Goal: Navigation & Orientation: Find specific page/section

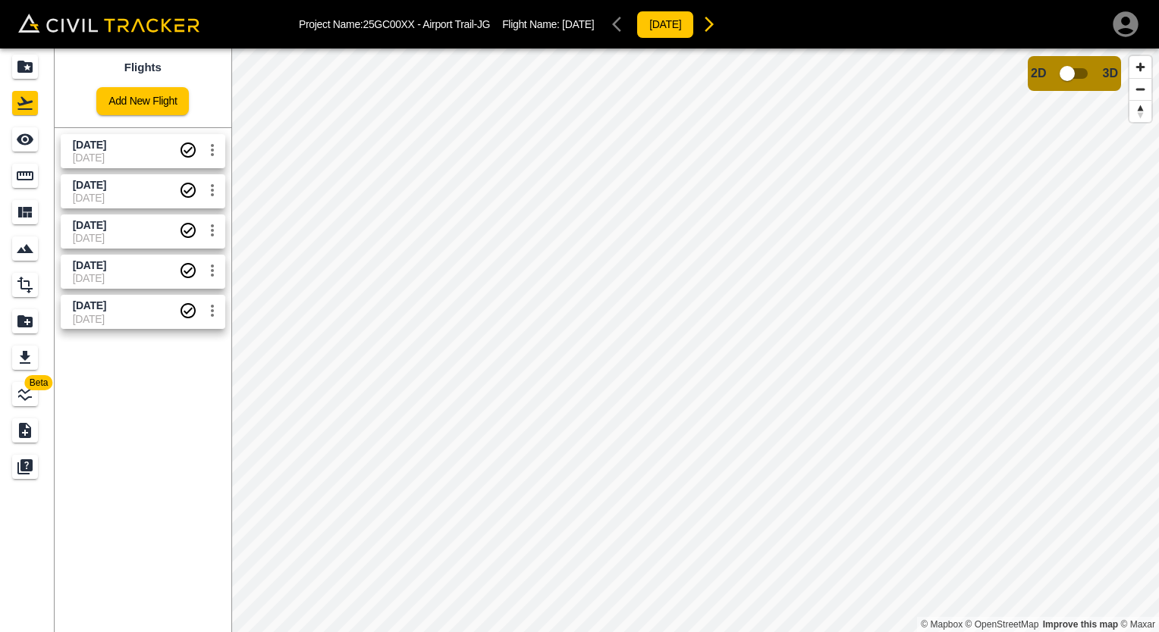
click at [132, 155] on span "[DATE]" at bounding box center [126, 158] width 106 height 12
click at [111, 193] on span "[DATE]" at bounding box center [126, 198] width 106 height 12
click at [106, 144] on span "[DATE]" at bounding box center [89, 145] width 33 height 12
click at [24, 71] on icon "Projects" at bounding box center [24, 67] width 15 height 12
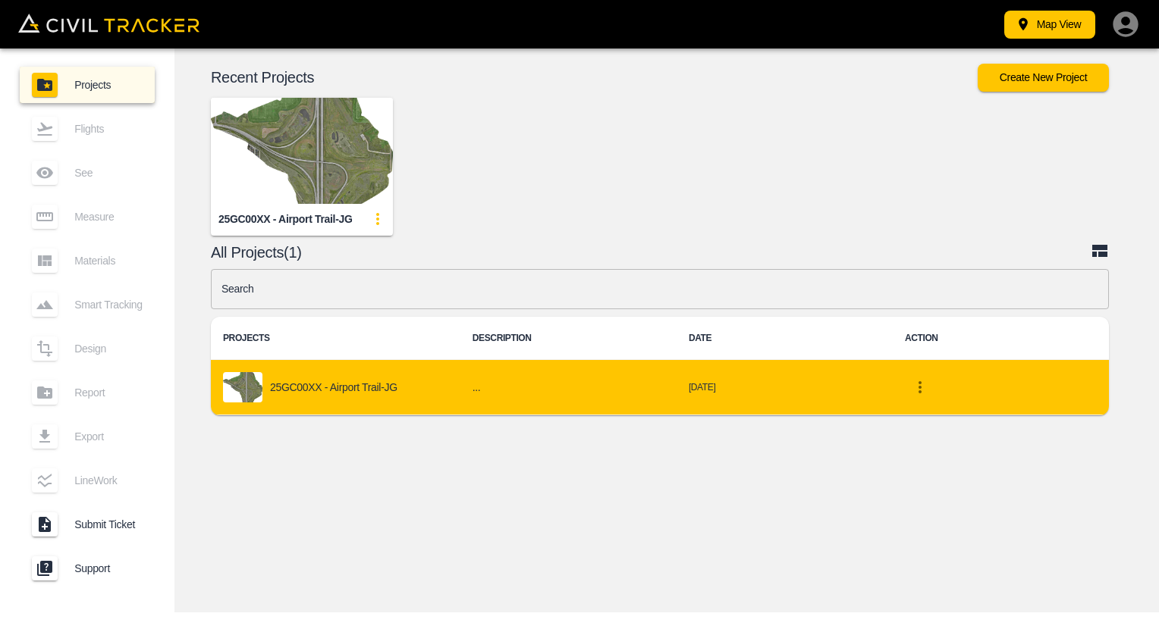
click at [296, 384] on p "25GC00XX - Airport Trail-JG" at bounding box center [333, 387] width 127 height 12
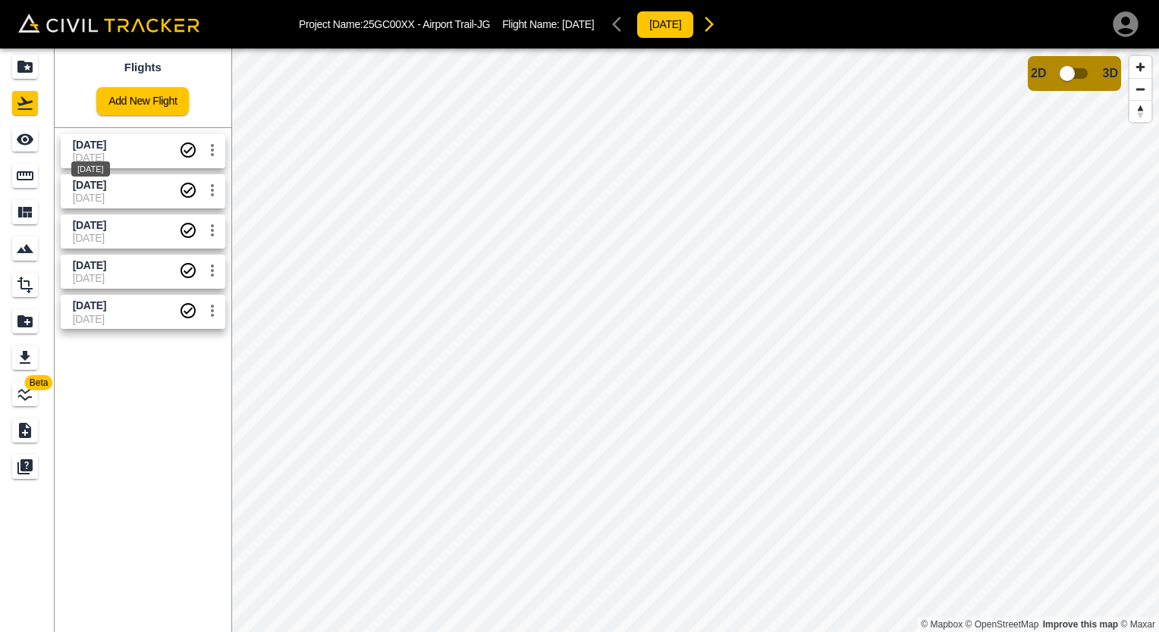
click at [106, 149] on span "[DATE]" at bounding box center [89, 145] width 33 height 12
click at [71, 152] on link "Sept 4 2025 2025-09-07" at bounding box center [143, 151] width 165 height 34
click at [106, 144] on span "[DATE]" at bounding box center [89, 145] width 33 height 12
click at [1076, 71] on input "checkbox" at bounding box center [1067, 73] width 86 height 29
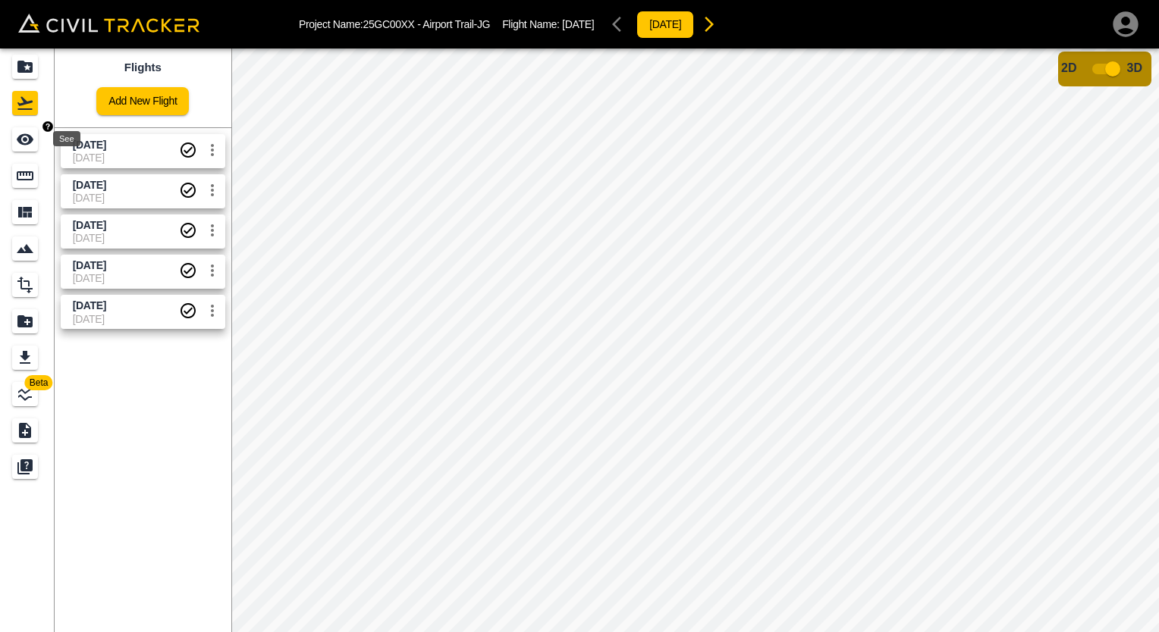
click at [24, 136] on icon "See" at bounding box center [25, 139] width 18 height 18
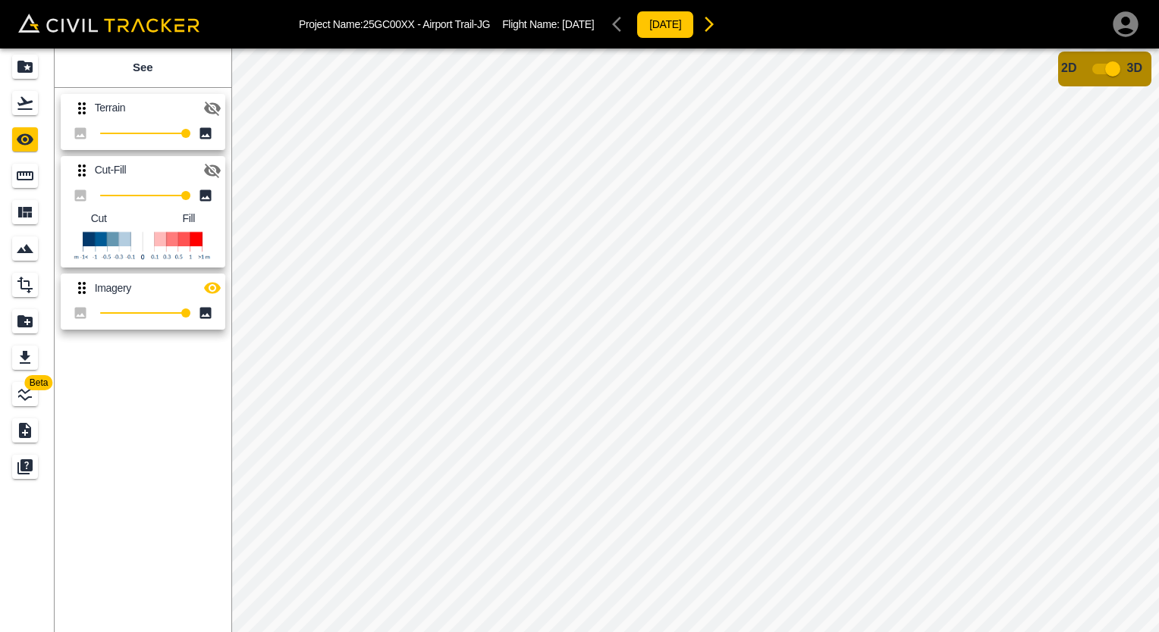
click at [209, 110] on icon "button" at bounding box center [212, 108] width 18 height 18
click at [213, 170] on icon "button" at bounding box center [212, 171] width 18 height 18
click at [181, 191] on span "100" at bounding box center [185, 195] width 9 height 9
click at [210, 168] on icon "button" at bounding box center [212, 171] width 17 height 14
click at [140, 190] on span "100" at bounding box center [143, 195] width 86 height 21
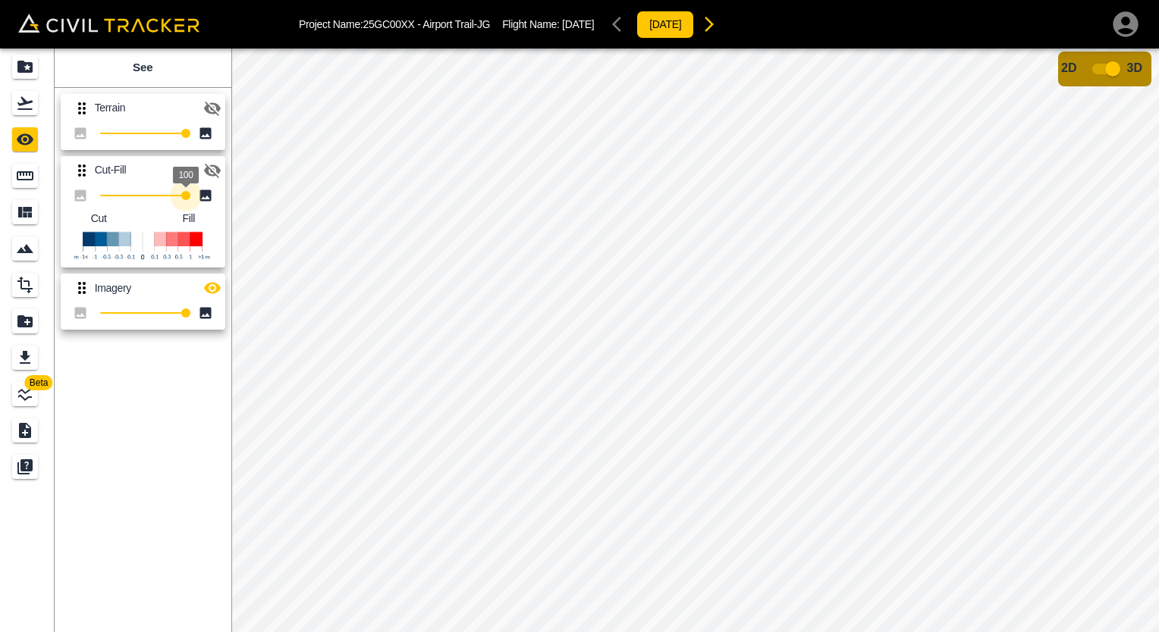
click at [212, 171] on icon "button" at bounding box center [212, 171] width 17 height 14
click at [207, 190] on icon at bounding box center [205, 195] width 11 height 11
click at [215, 168] on icon "button" at bounding box center [212, 171] width 17 height 14
drag, startPoint x: 185, startPoint y: 131, endPoint x: 139, endPoint y: 133, distance: 46.3
click at [139, 133] on span "100" at bounding box center [143, 133] width 86 height 21
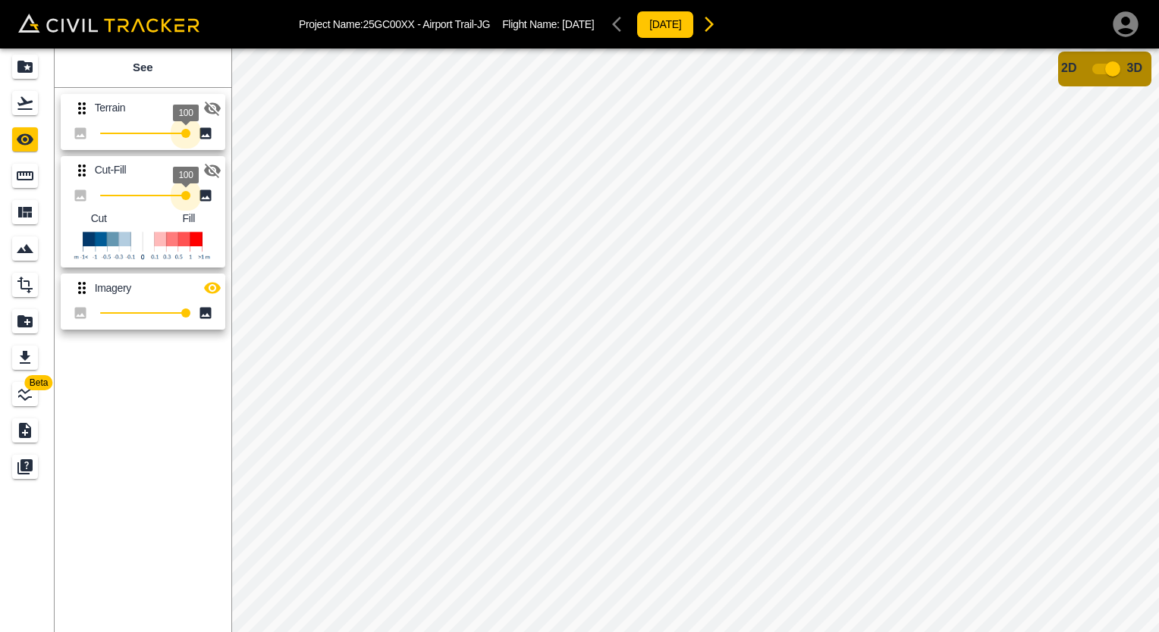
click at [162, 133] on span at bounding box center [143, 134] width 86 height 2
click at [217, 171] on icon "button" at bounding box center [212, 171] width 17 height 14
drag, startPoint x: 30, startPoint y: 174, endPoint x: 34, endPoint y: 180, distance: 7.8
click at [30, 174] on icon "Measure" at bounding box center [25, 175] width 17 height 9
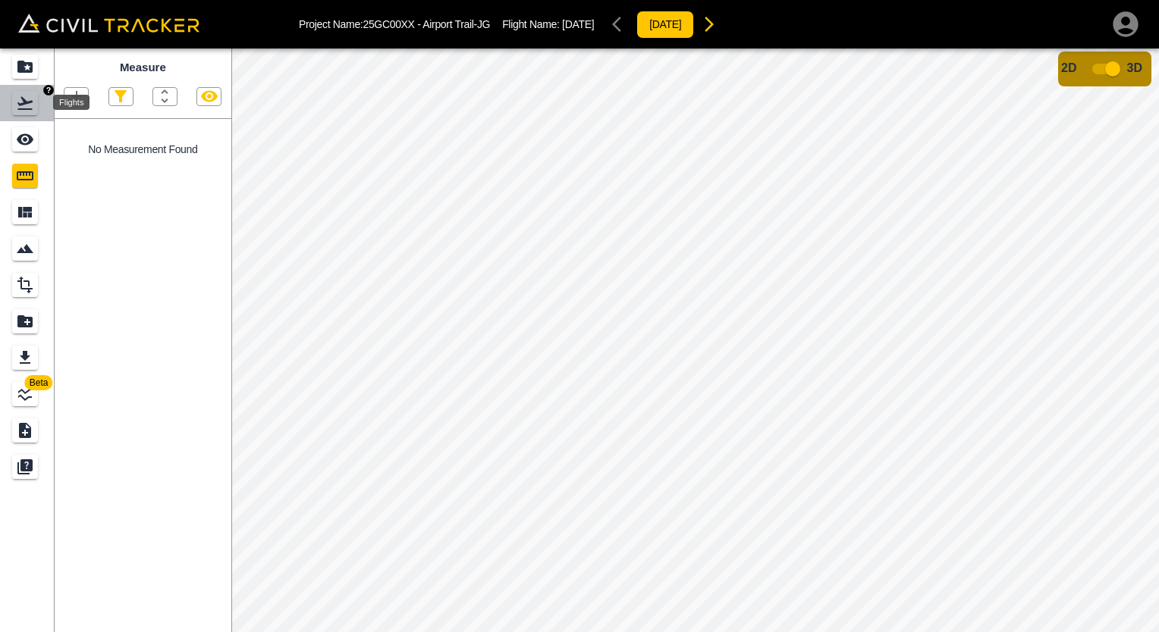
click at [16, 104] on icon "Flights" at bounding box center [25, 103] width 18 height 18
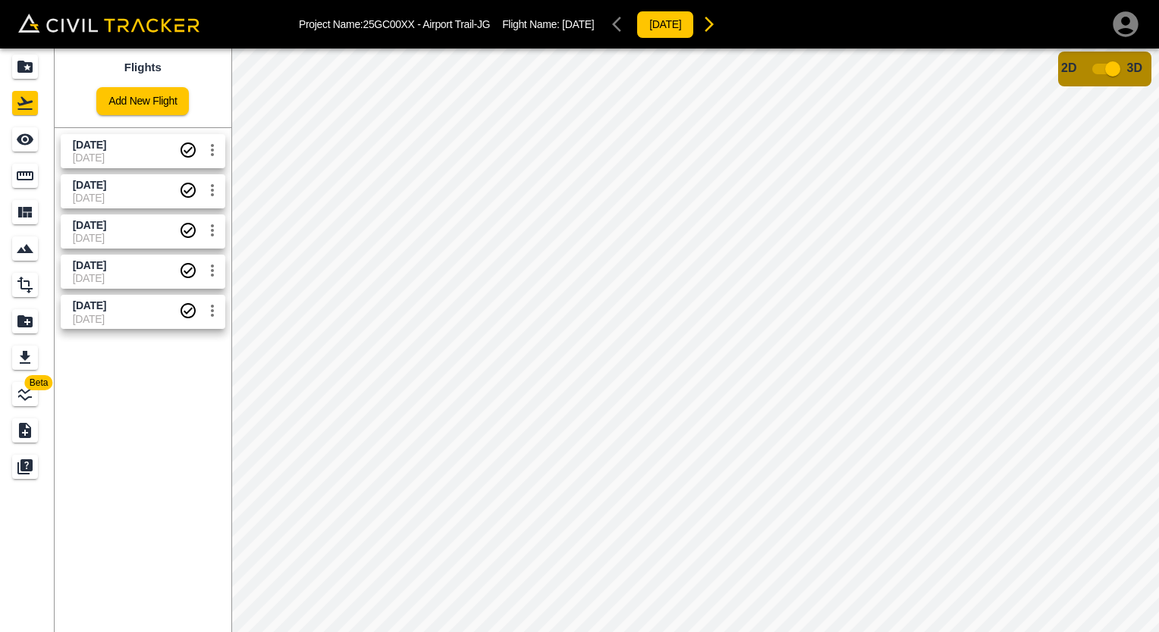
click at [97, 155] on span "[DATE]" at bounding box center [126, 158] width 106 height 12
click at [20, 138] on icon "See" at bounding box center [25, 139] width 17 height 11
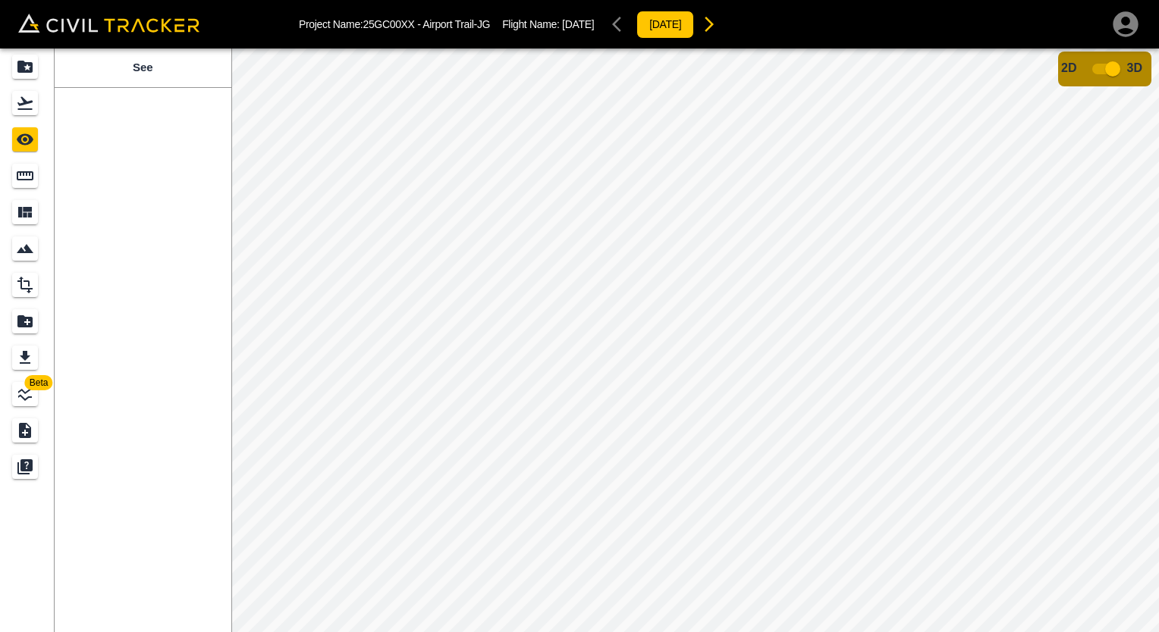
click at [1092, 70] on input "checkbox" at bounding box center [1112, 69] width 86 height 29
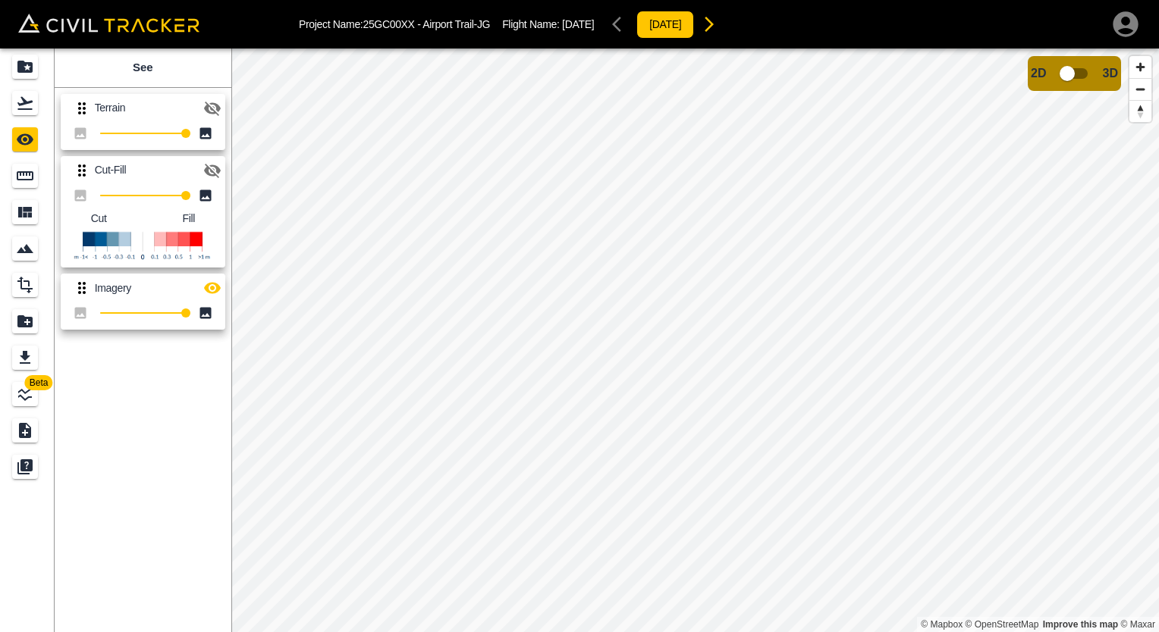
click at [205, 171] on icon "button" at bounding box center [212, 171] width 17 height 14
click at [17, 247] on icon "Smart Tracking" at bounding box center [25, 249] width 18 height 18
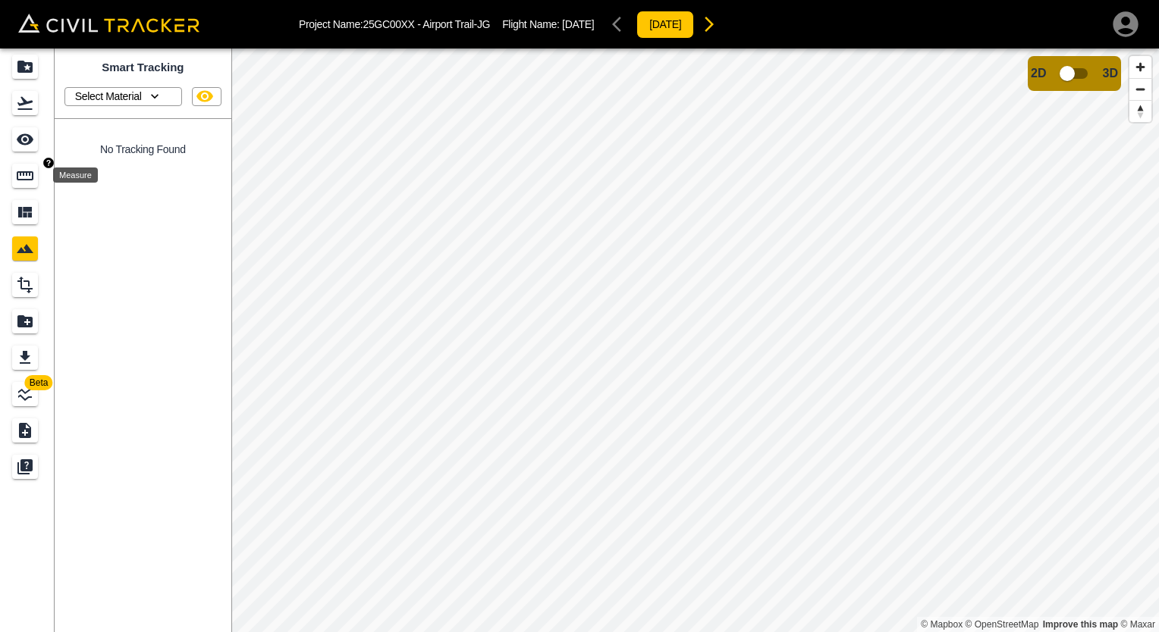
click at [24, 176] on icon "Measure" at bounding box center [25, 176] width 18 height 18
click at [27, 146] on icon "See" at bounding box center [25, 139] width 18 height 18
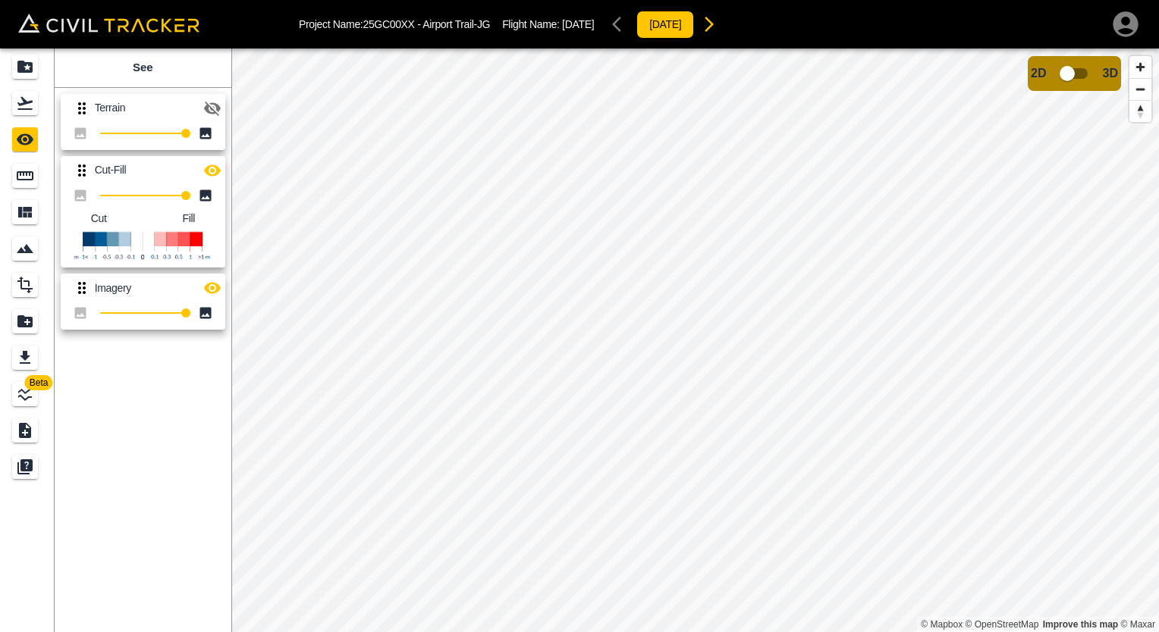
click at [212, 169] on icon "button" at bounding box center [212, 170] width 17 height 11
click at [1085, 77] on input "checkbox" at bounding box center [1067, 73] width 86 height 29
